Goal: Information Seeking & Learning: Learn about a topic

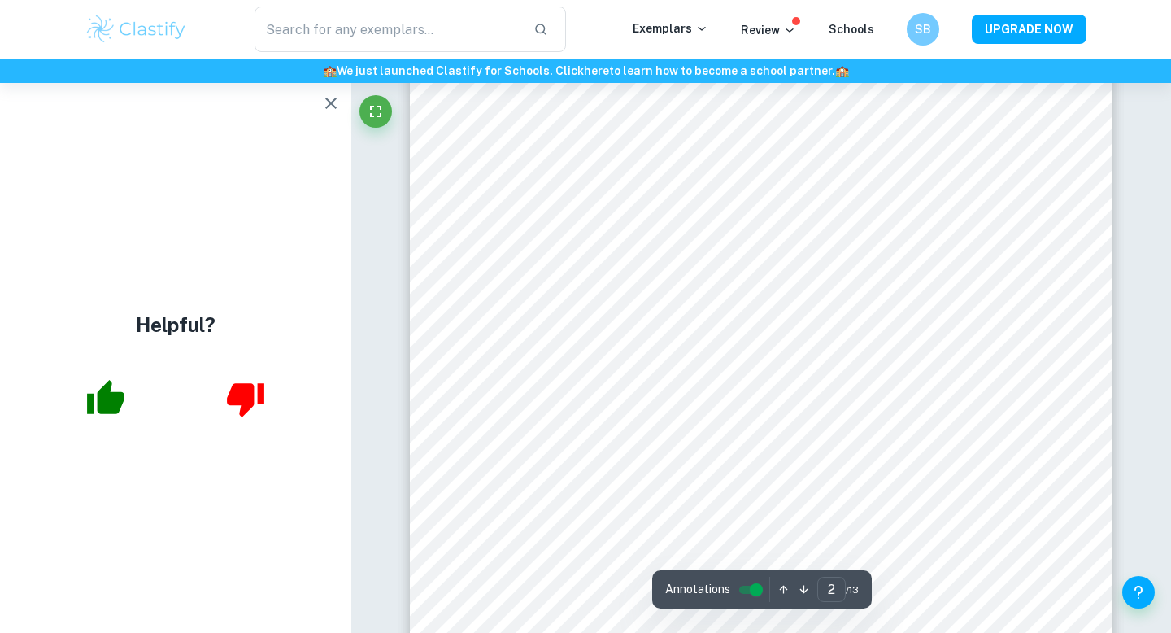
scroll to position [1185, 0]
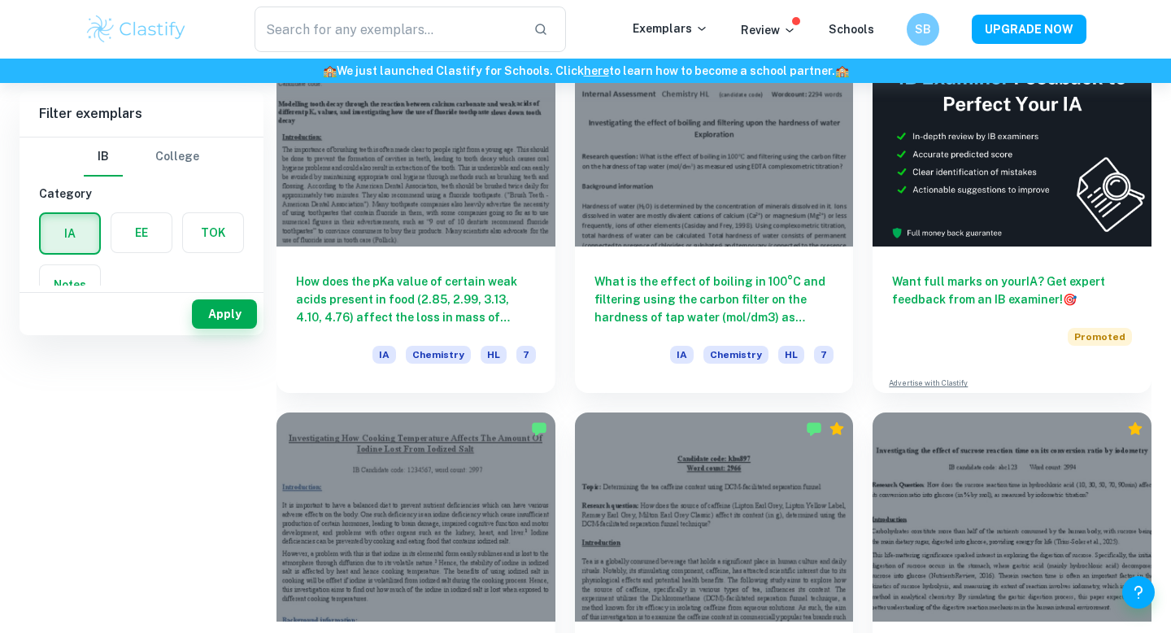
scroll to position [81, 0]
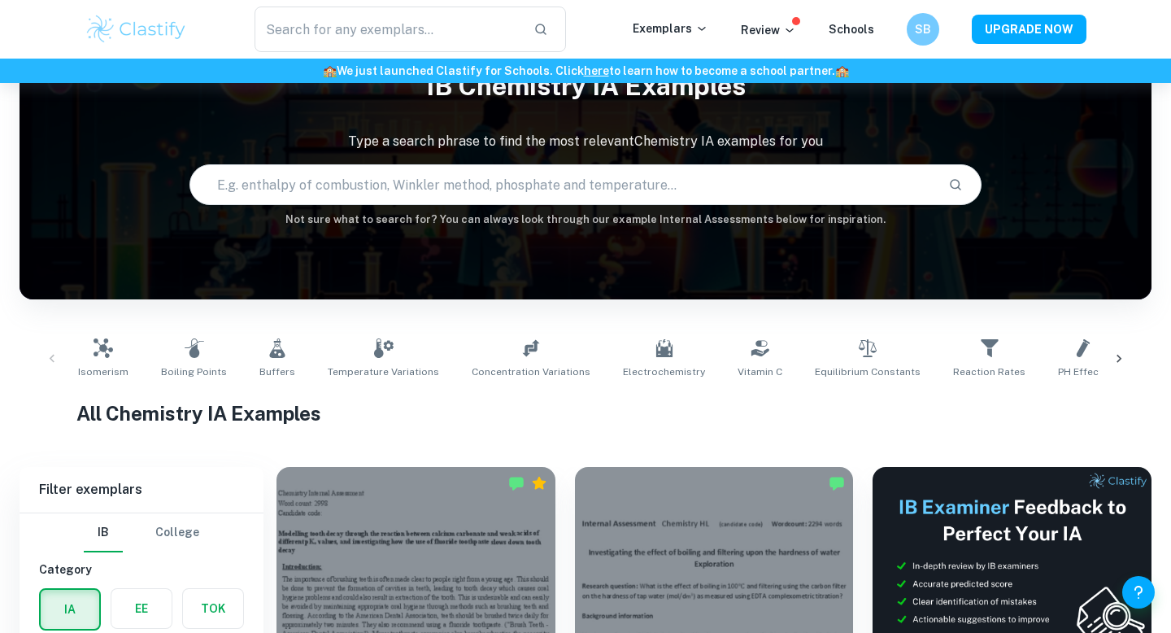
click at [440, 176] on input "text" at bounding box center [562, 185] width 745 height 46
type input "pH"
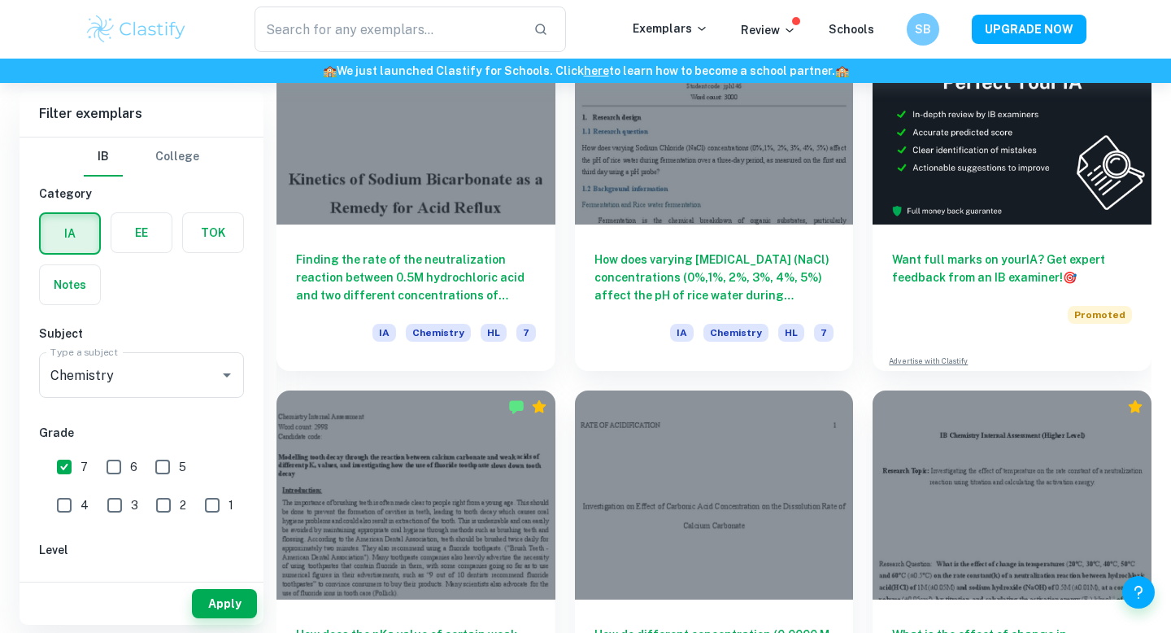
scroll to position [491, 0]
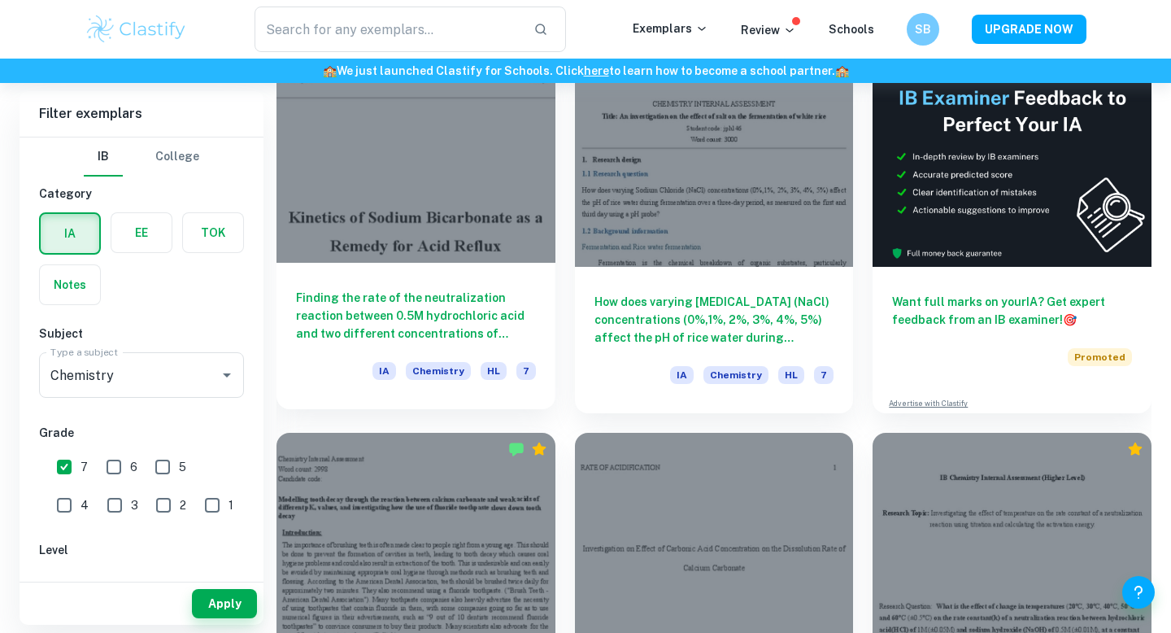
click at [404, 273] on div "Finding the rate of the neutralization reaction between 0.5M hydrochloric acid …" at bounding box center [416, 336] width 279 height 146
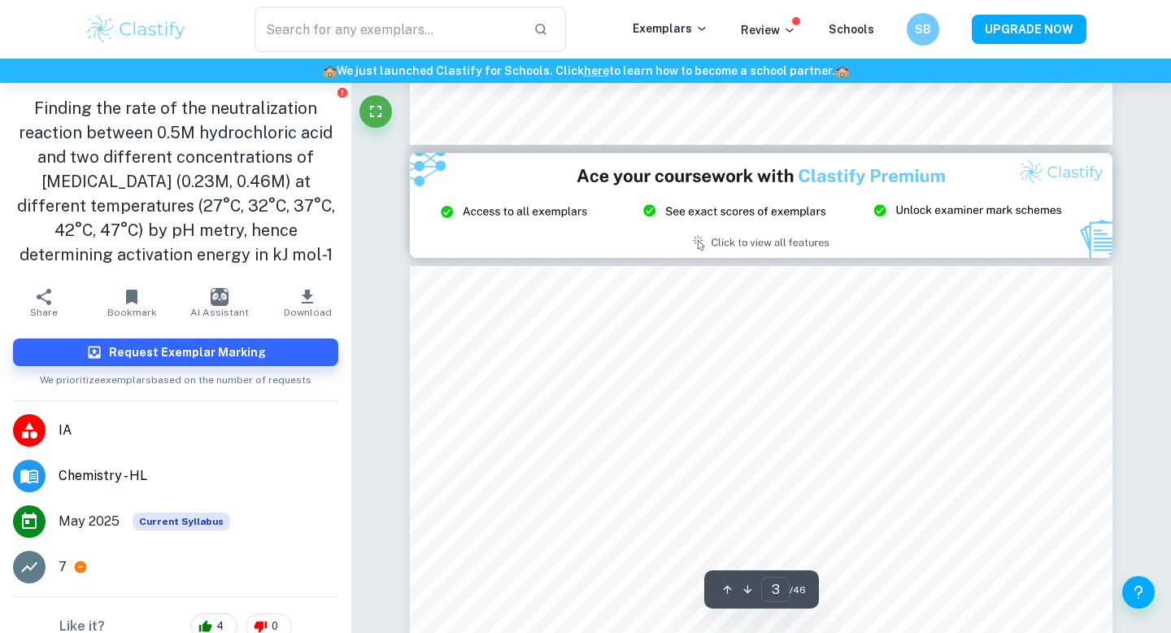
type input "2"
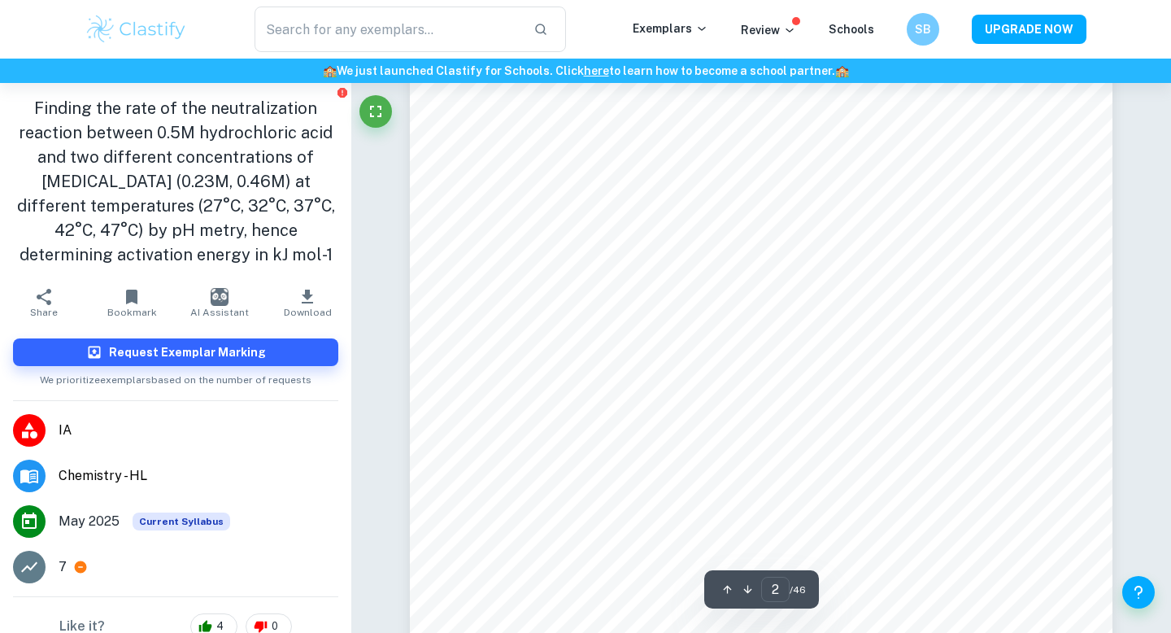
scroll to position [1398, 0]
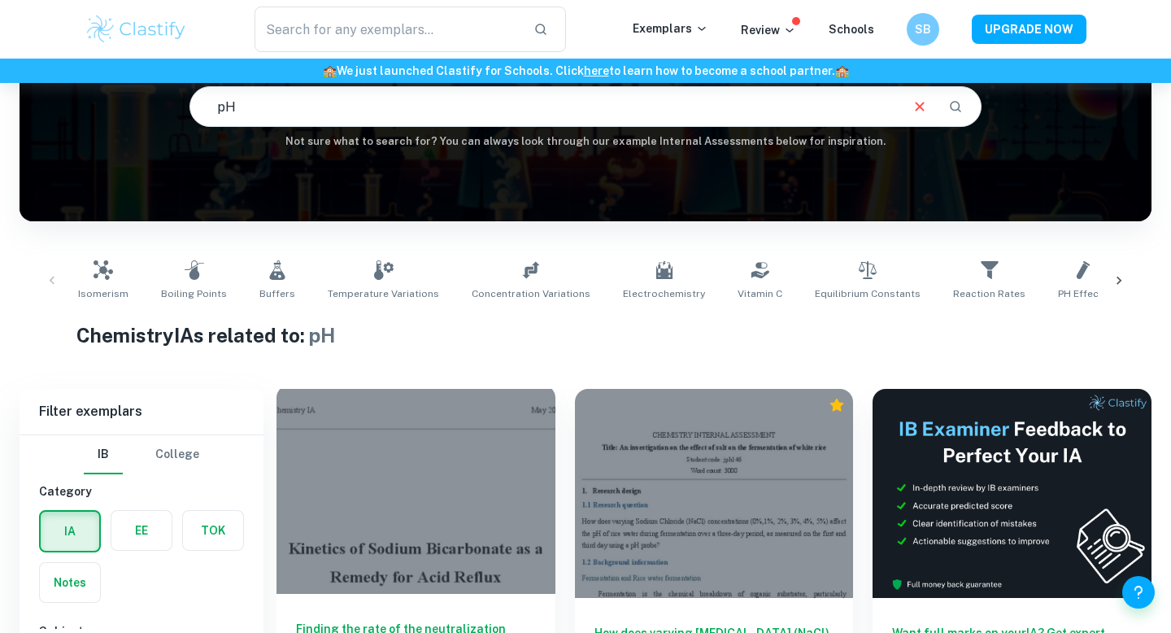
scroll to position [392, 0]
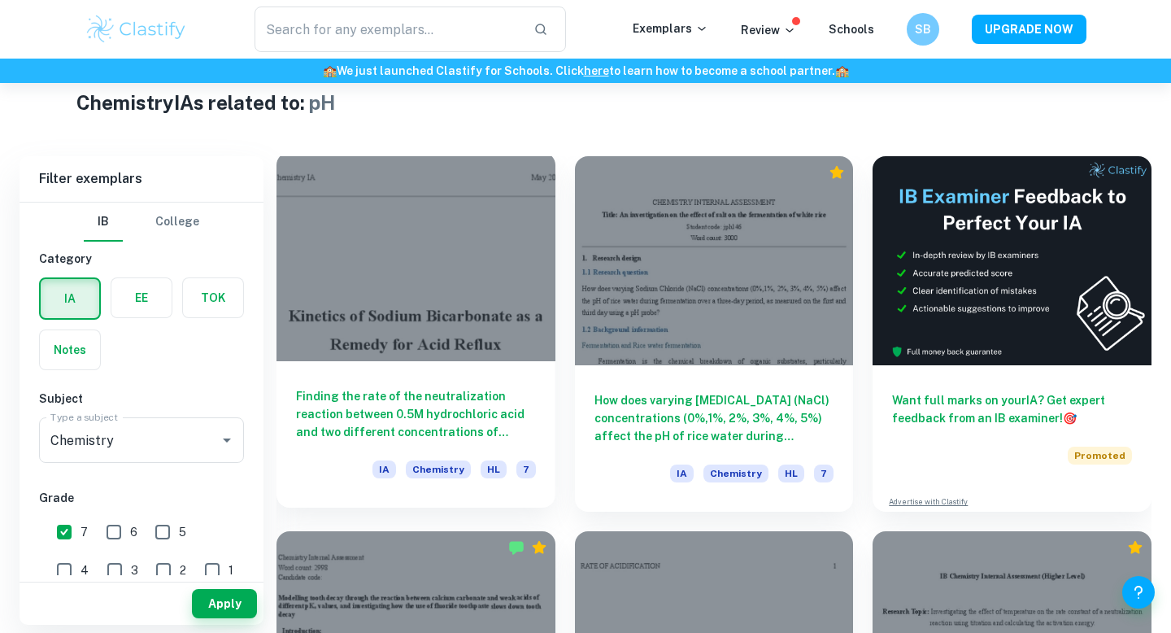
click at [480, 412] on h6 "Finding the rate of the neutralization reaction between 0.5M hydrochloric acid …" at bounding box center [416, 414] width 240 height 54
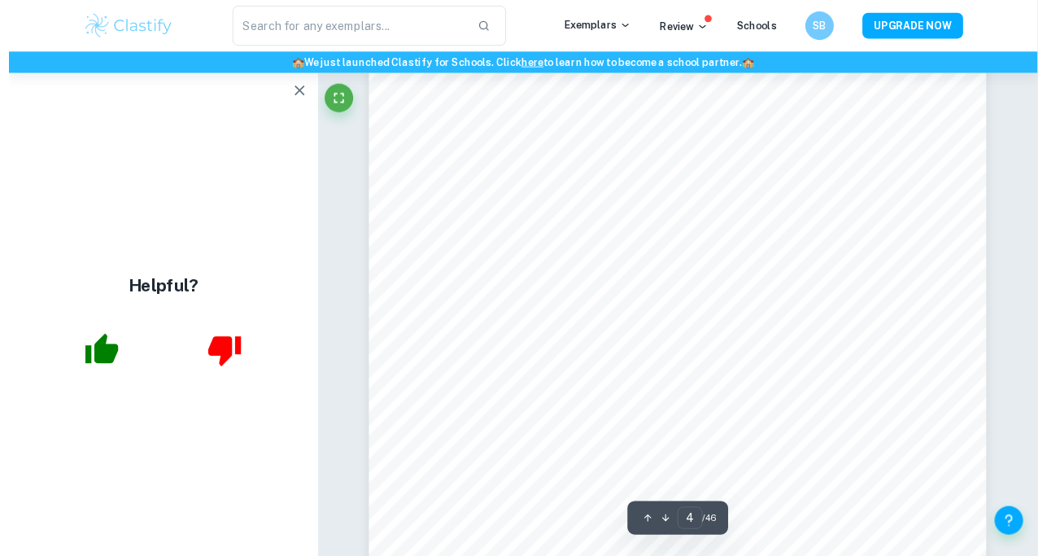
scroll to position [3226, 0]
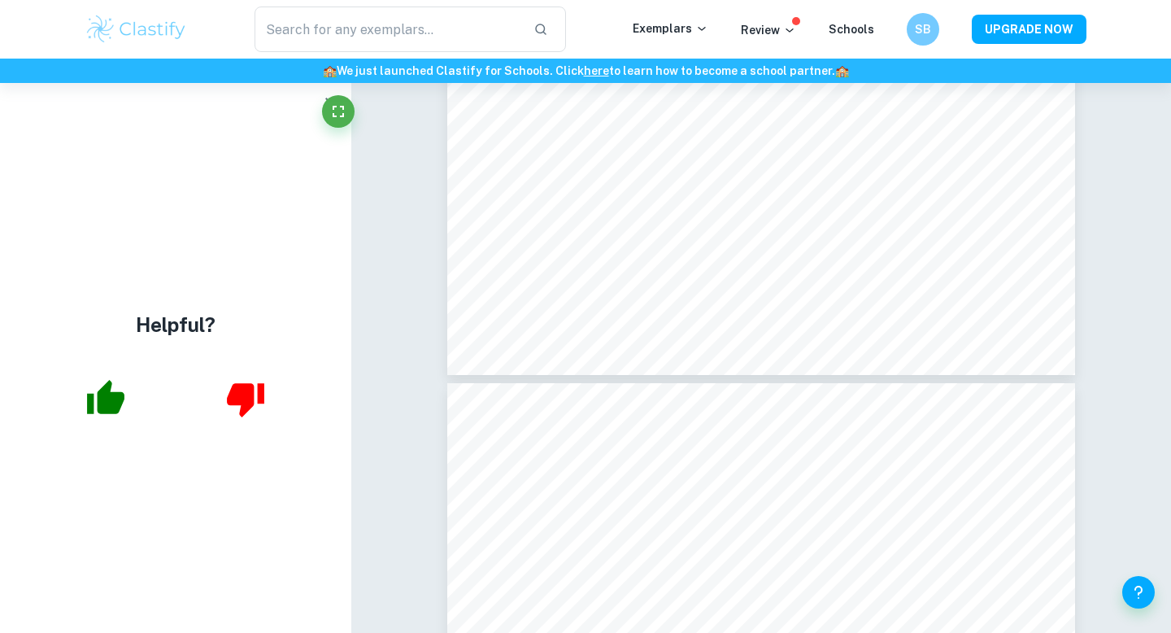
type input "4"
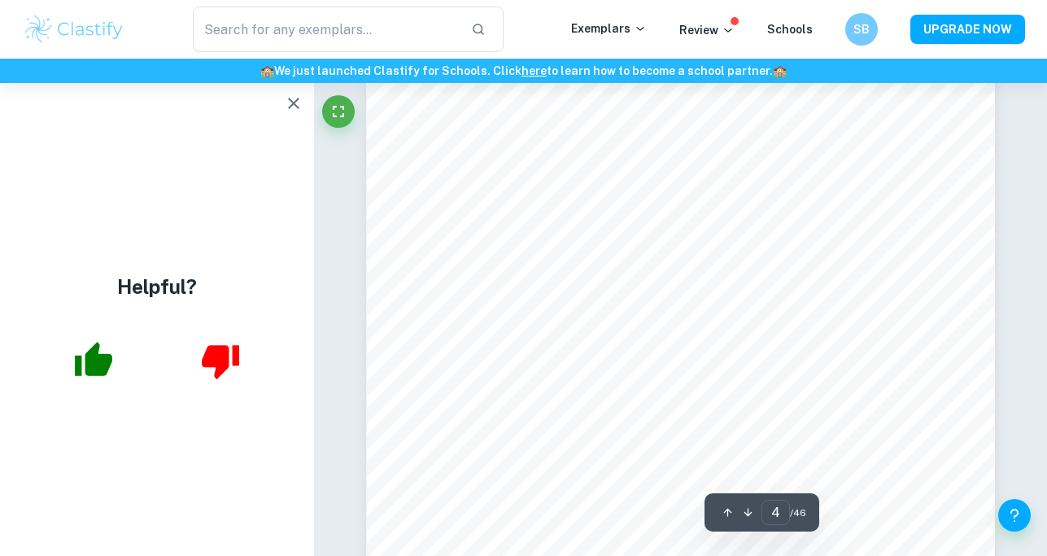
scroll to position [3018, 0]
